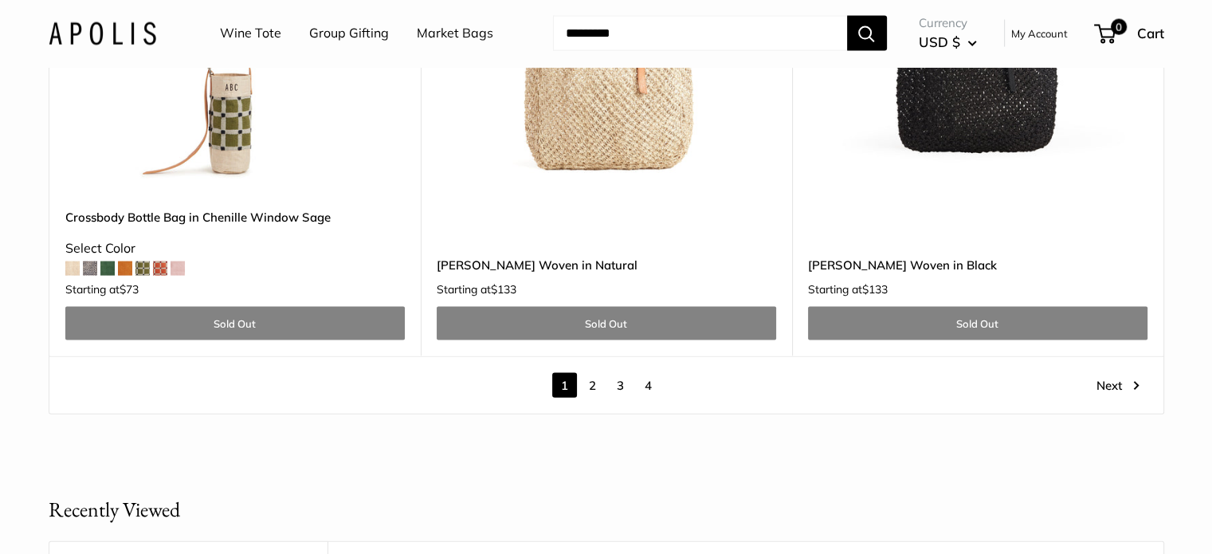
scroll to position [9429, 0]
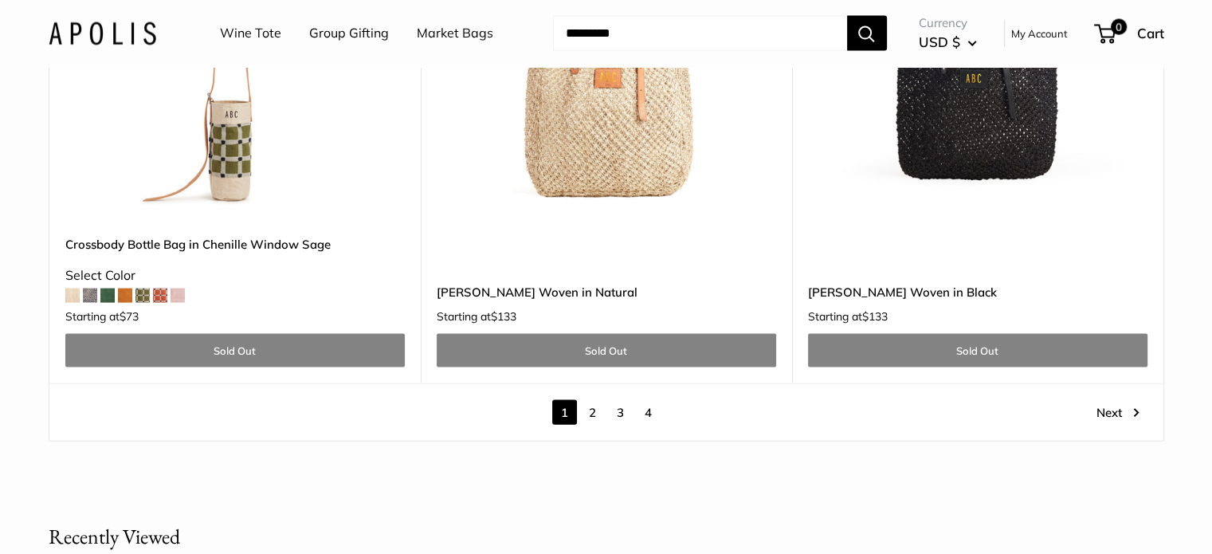
click at [590, 400] on link "2" at bounding box center [592, 412] width 25 height 25
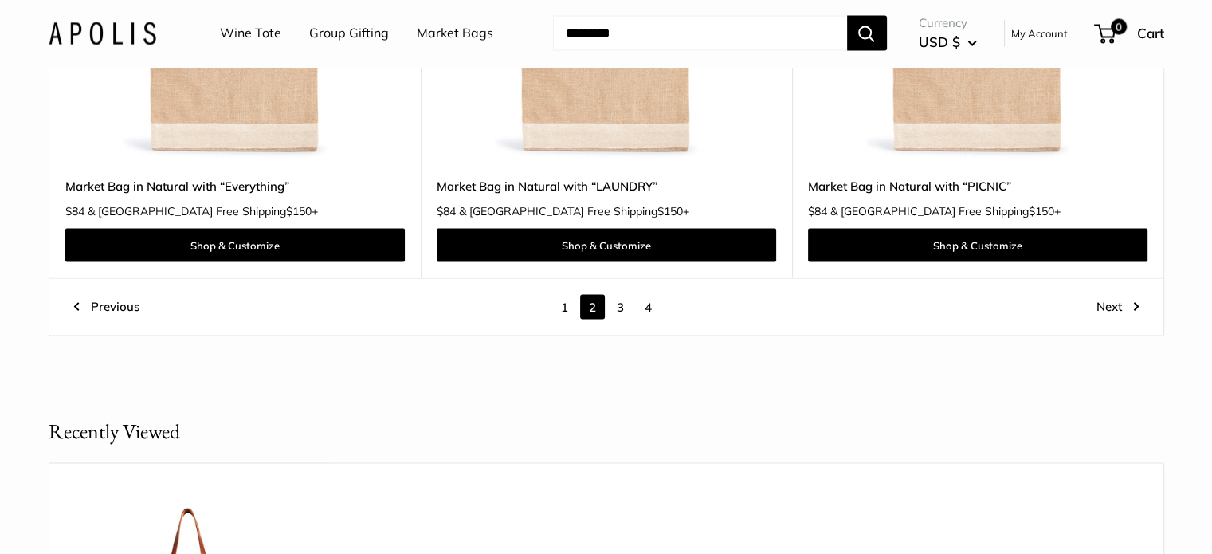
scroll to position [9081, 0]
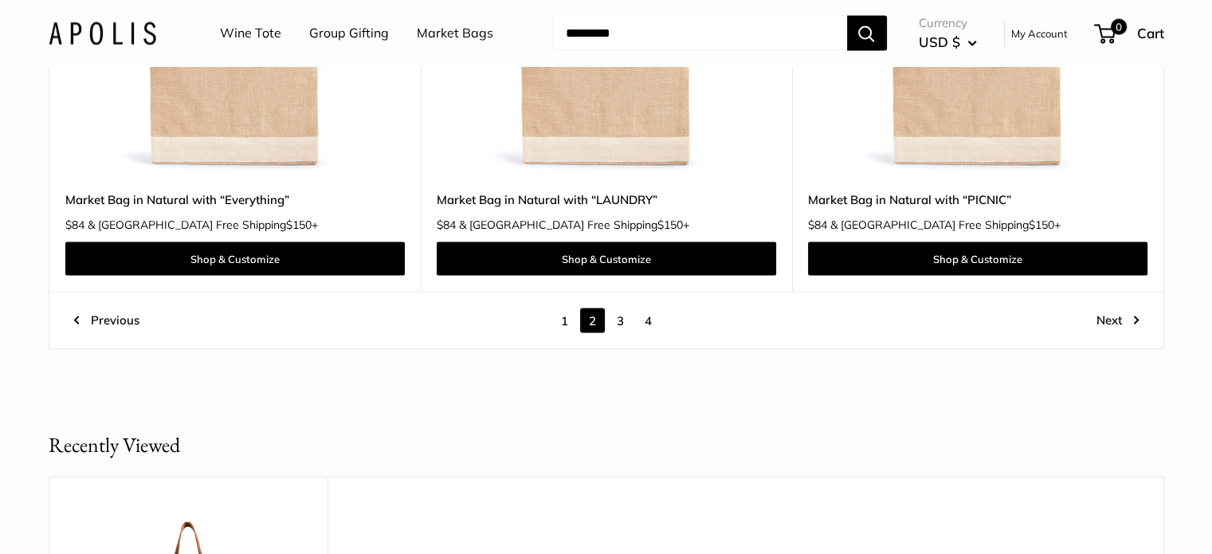
click at [620, 321] on link "3" at bounding box center [620, 320] width 25 height 25
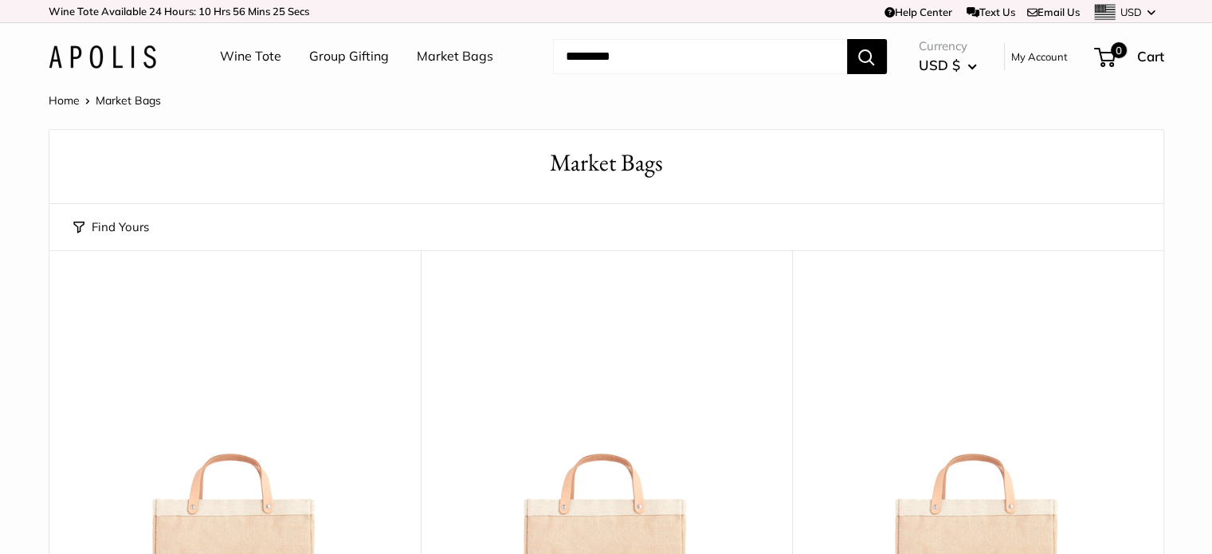
click at [454, 63] on link "Market Bags" at bounding box center [455, 57] width 76 height 24
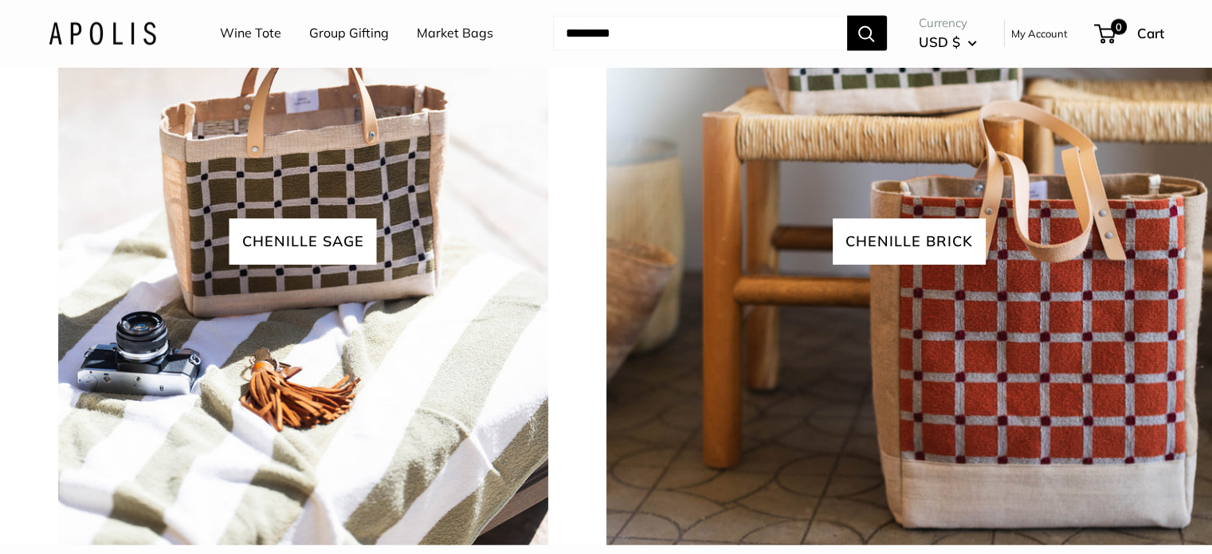
scroll to position [3657, 0]
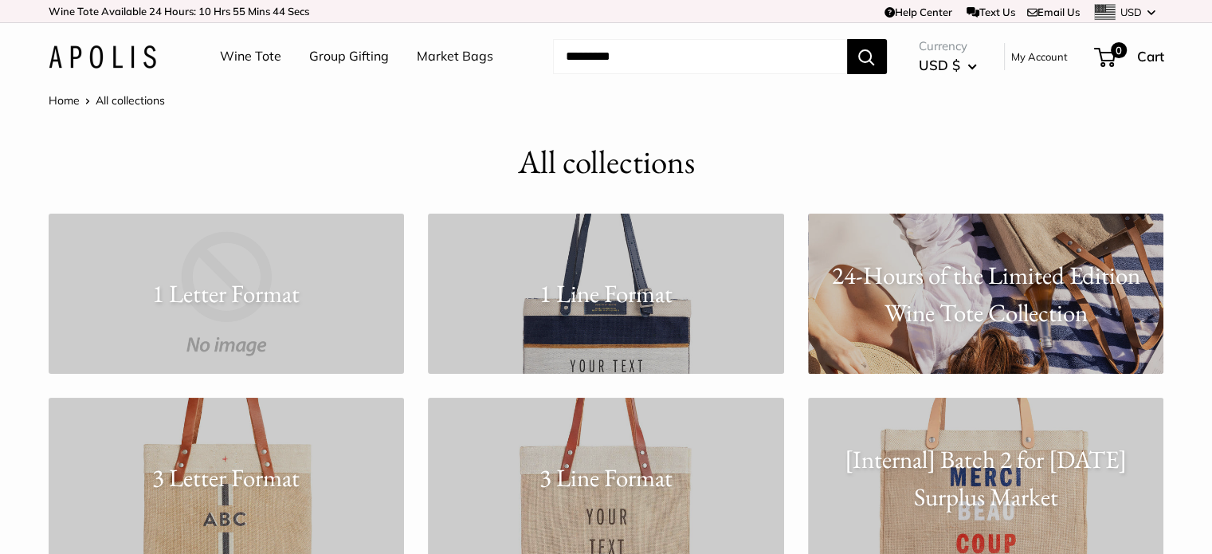
click at [468, 51] on link "Market Bags" at bounding box center [455, 57] width 76 height 24
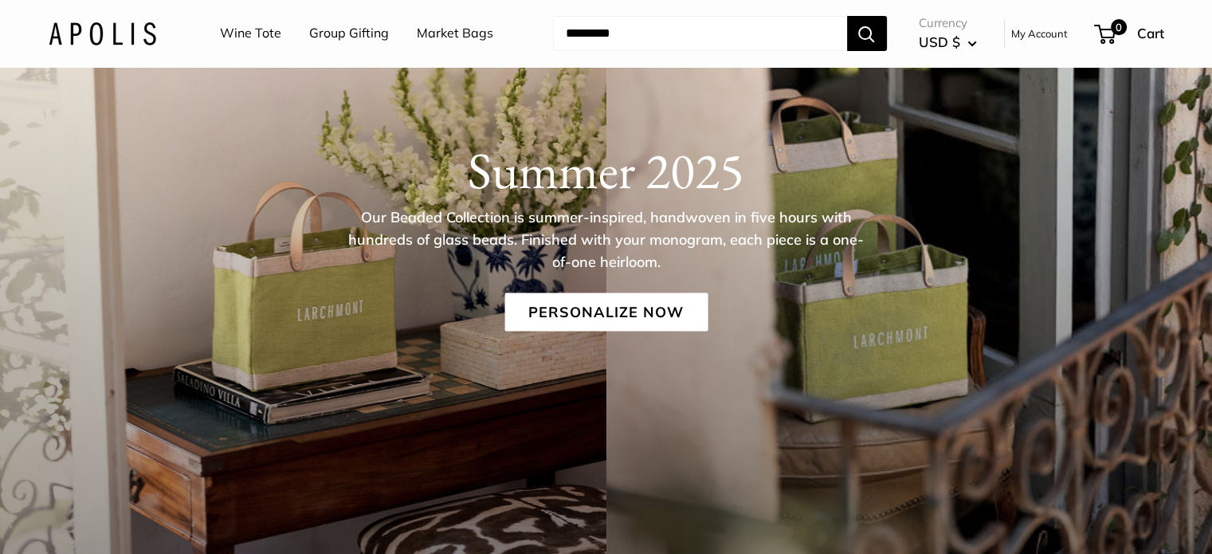
scroll to position [186, 0]
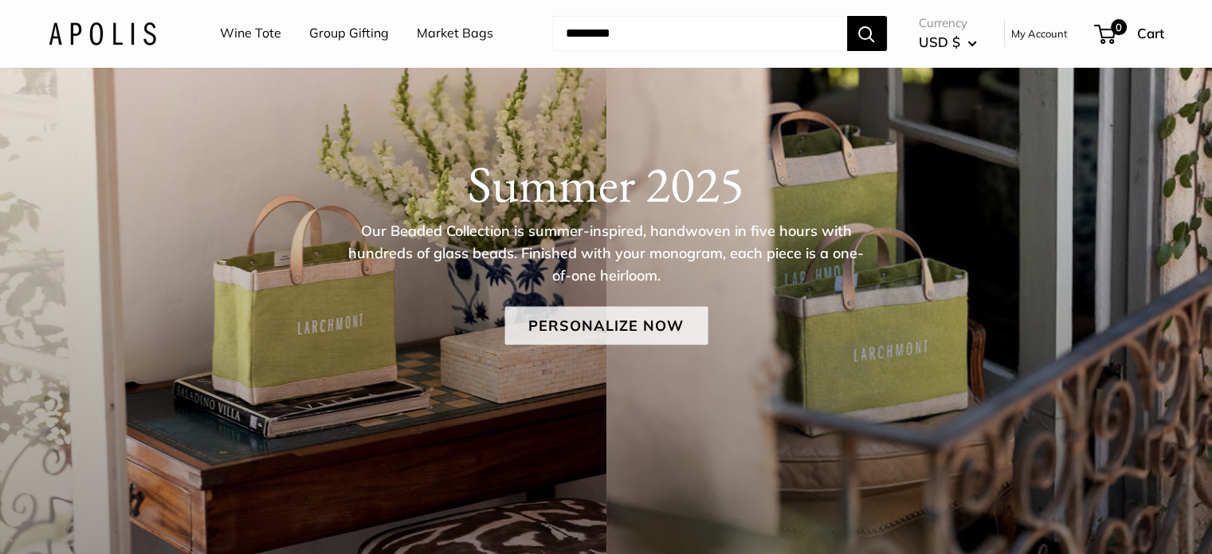
click at [615, 331] on link "Personalize Now" at bounding box center [605, 326] width 203 height 38
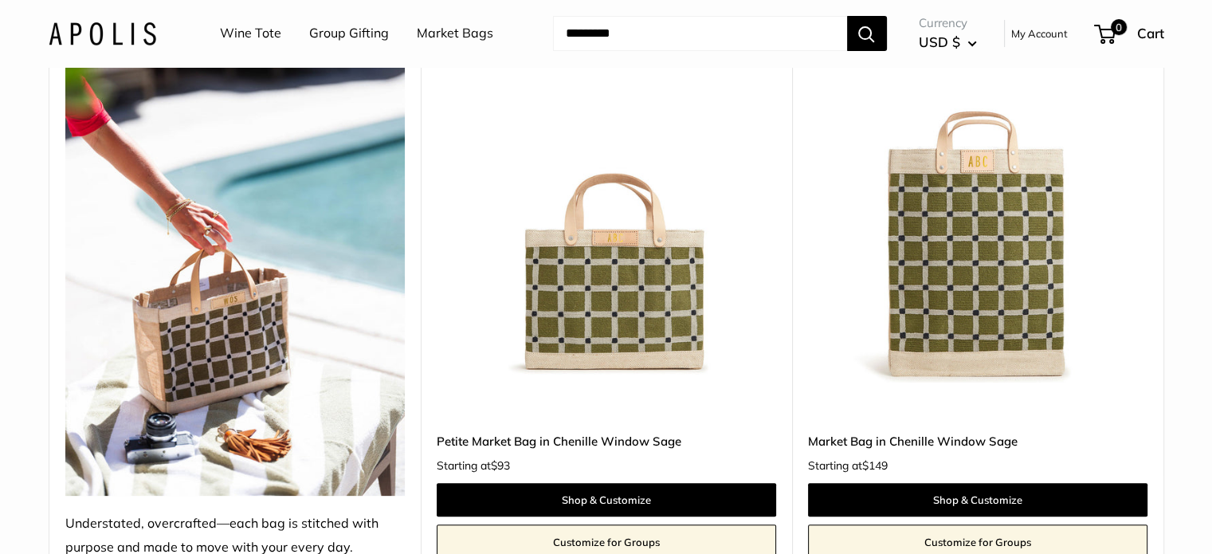
scroll to position [6446, 0]
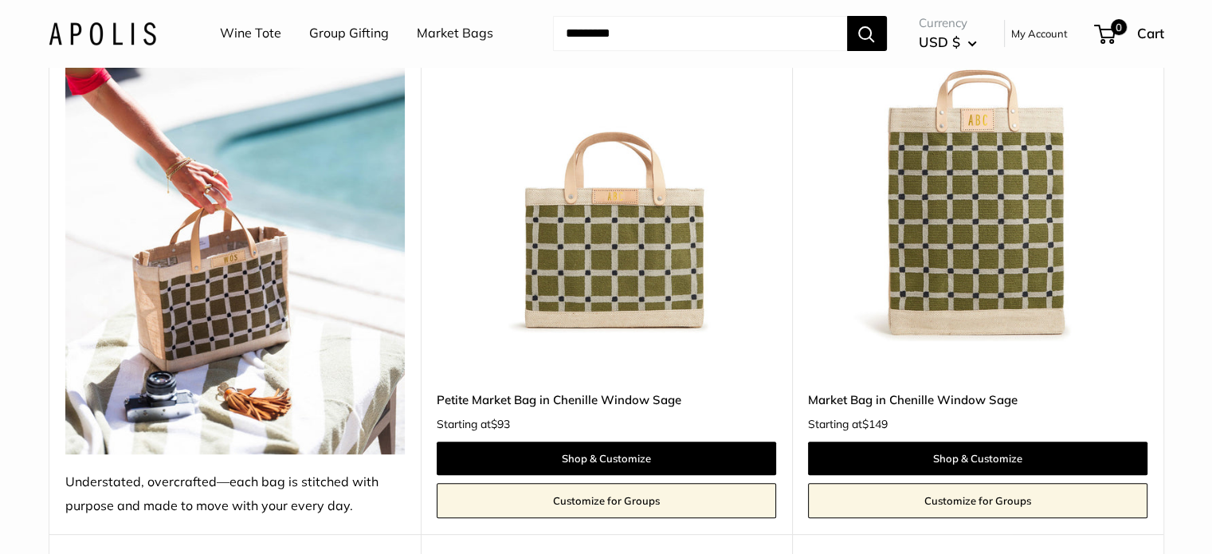
click at [0, 0] on img at bounding box center [0, 0] width 0 height 0
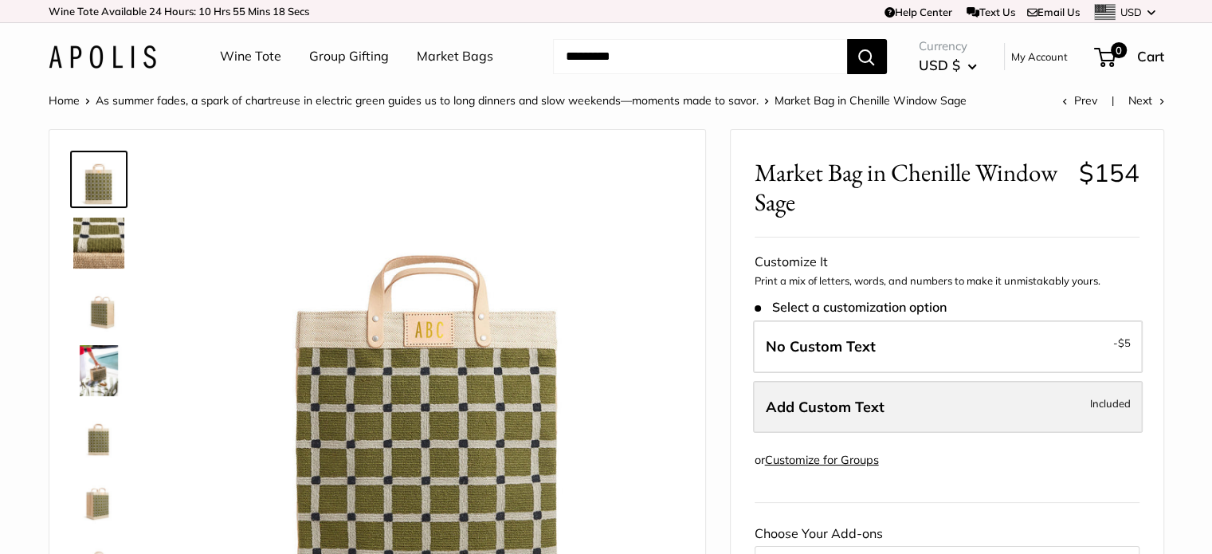
click at [954, 412] on label "Add Custom Text Included" at bounding box center [948, 407] width 390 height 53
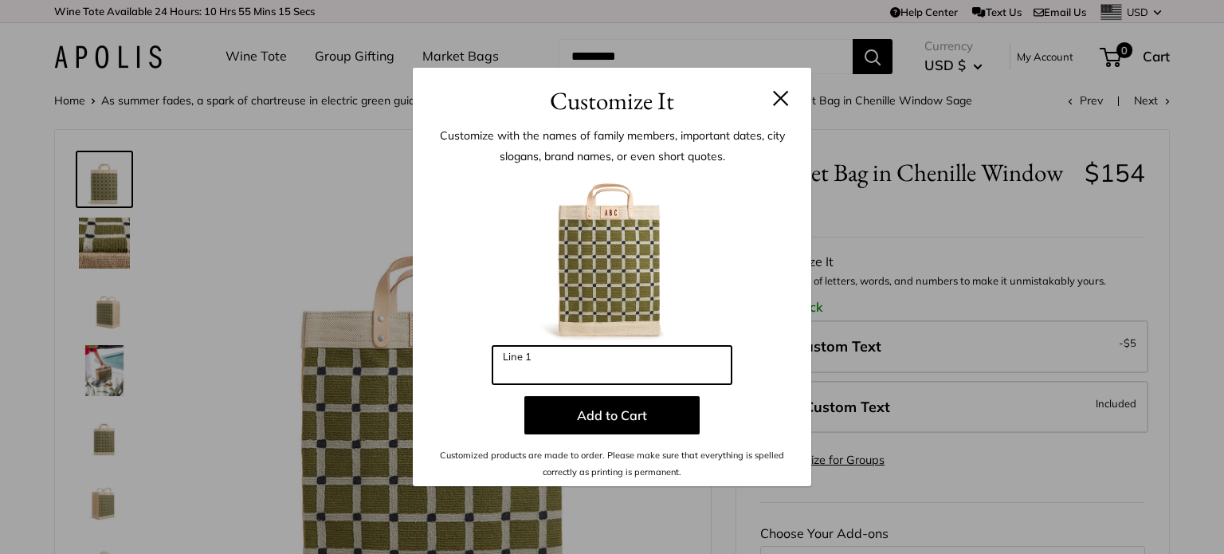
click at [612, 363] on input "Line 1" at bounding box center [611, 365] width 239 height 38
type input "***"
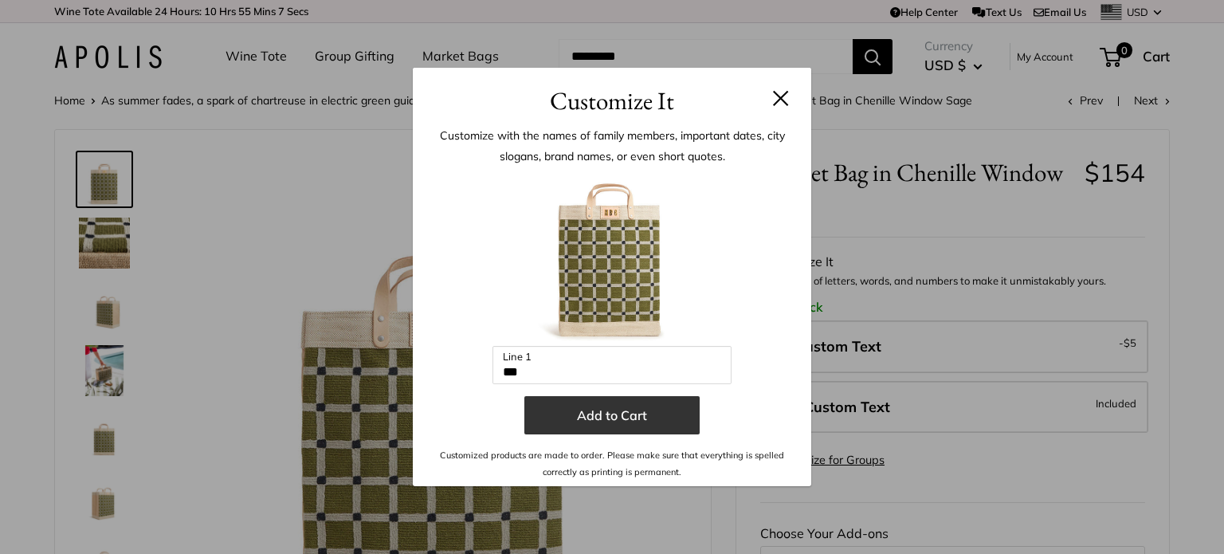
click at [590, 426] on button "Add to Cart" at bounding box center [611, 415] width 175 height 38
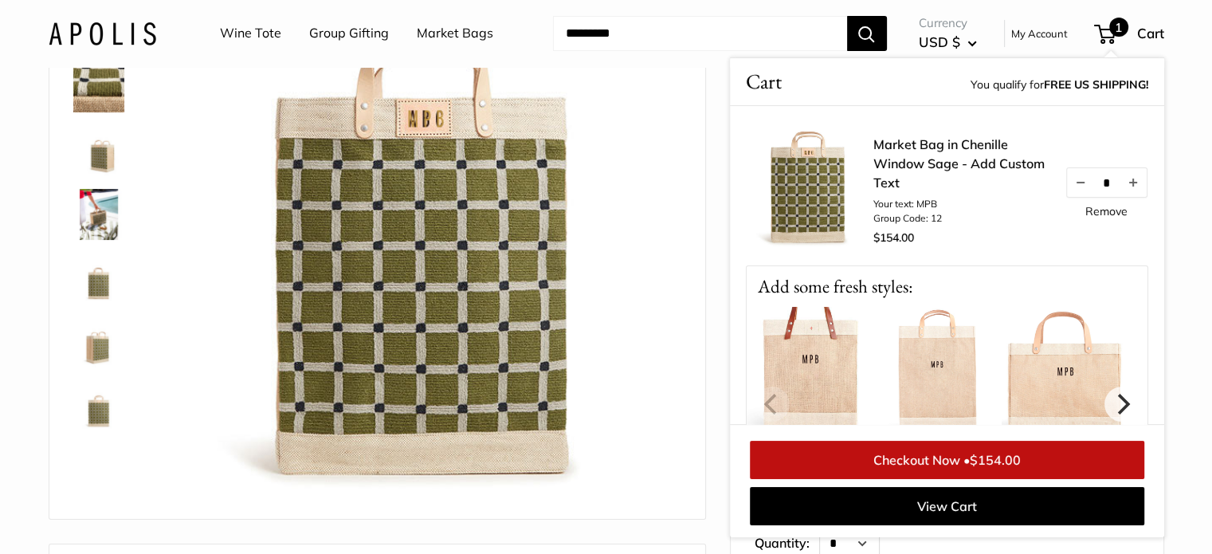
scroll to position [162, 0]
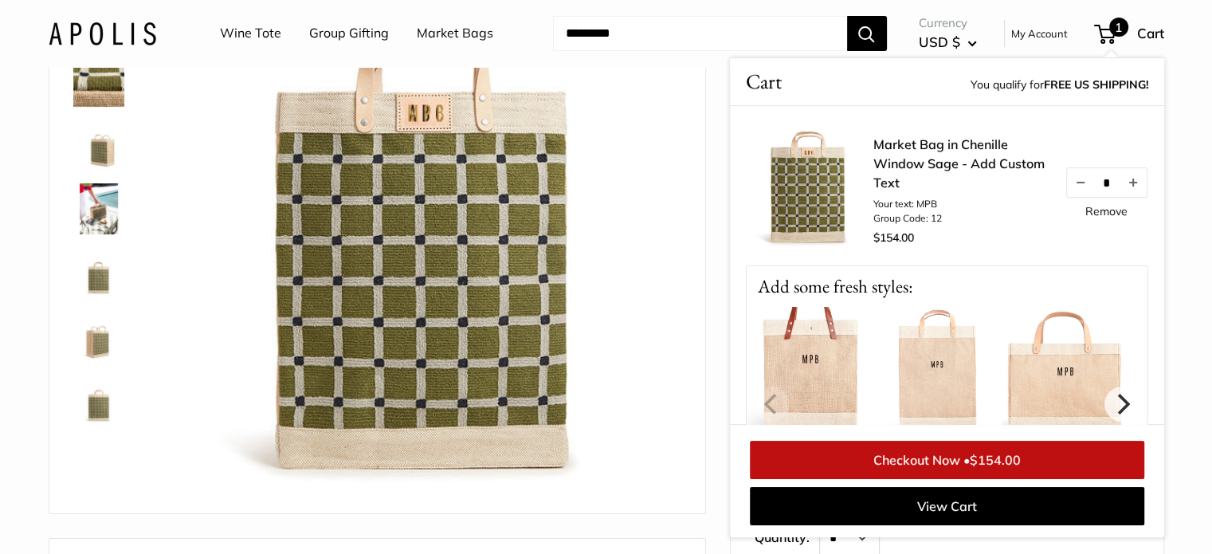
click at [976, 467] on span "$154.00" at bounding box center [995, 460] width 51 height 16
